Goal: Task Accomplishment & Management: Manage account settings

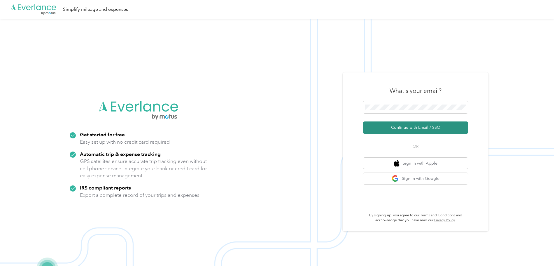
click at [407, 128] on button "Continue with Email / SSO" at bounding box center [415, 127] width 105 height 12
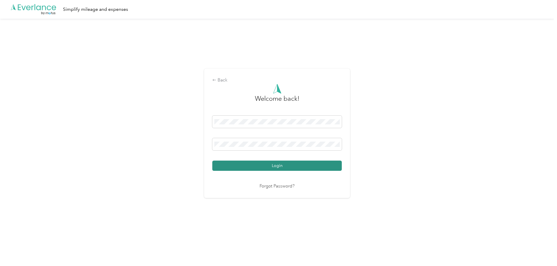
click at [266, 165] on button "Login" at bounding box center [276, 165] width 129 height 10
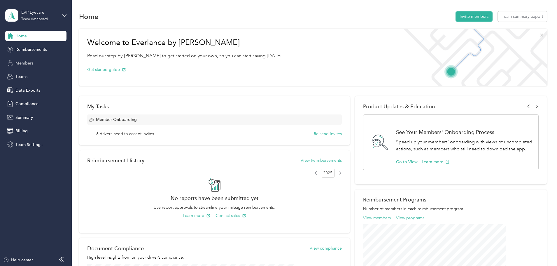
drag, startPoint x: 29, startPoint y: 49, endPoint x: 32, endPoint y: 59, distance: 10.2
click at [29, 49] on span "Reimbursements" at bounding box center [30, 49] width 31 height 6
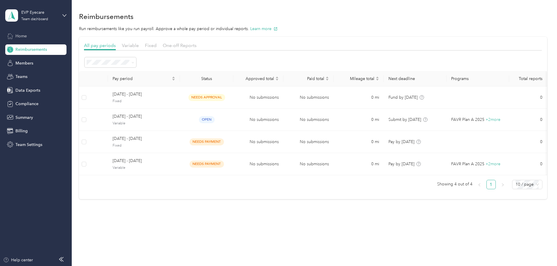
click at [34, 36] on div "Home" at bounding box center [35, 36] width 61 height 10
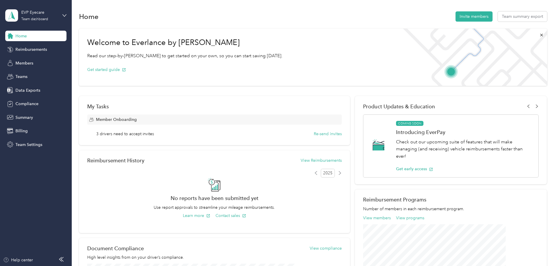
click at [153, 135] on span "3 drivers need to accept invites" at bounding box center [125, 134] width 58 height 6
click at [35, 59] on div "Members" at bounding box center [35, 63] width 61 height 10
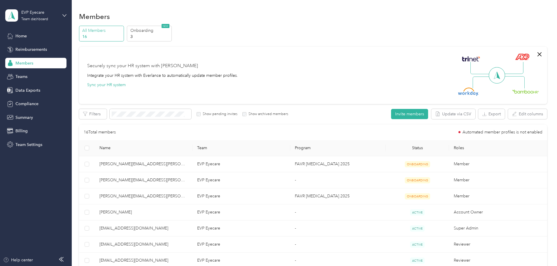
click at [122, 37] on p "16" at bounding box center [102, 37] width 40 height 6
click at [33, 48] on span "Reimbursements" at bounding box center [30, 49] width 31 height 6
